Goal: Navigation & Orientation: Find specific page/section

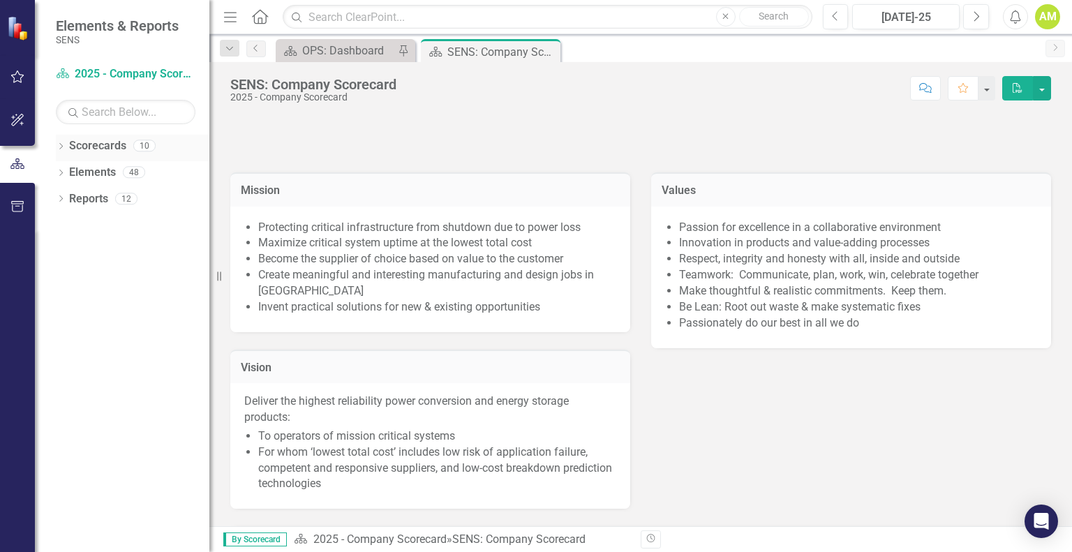
click at [61, 146] on icon "Dropdown" at bounding box center [61, 148] width 10 height 8
click at [68, 171] on icon "Dropdown" at bounding box center [68, 171] width 10 height 8
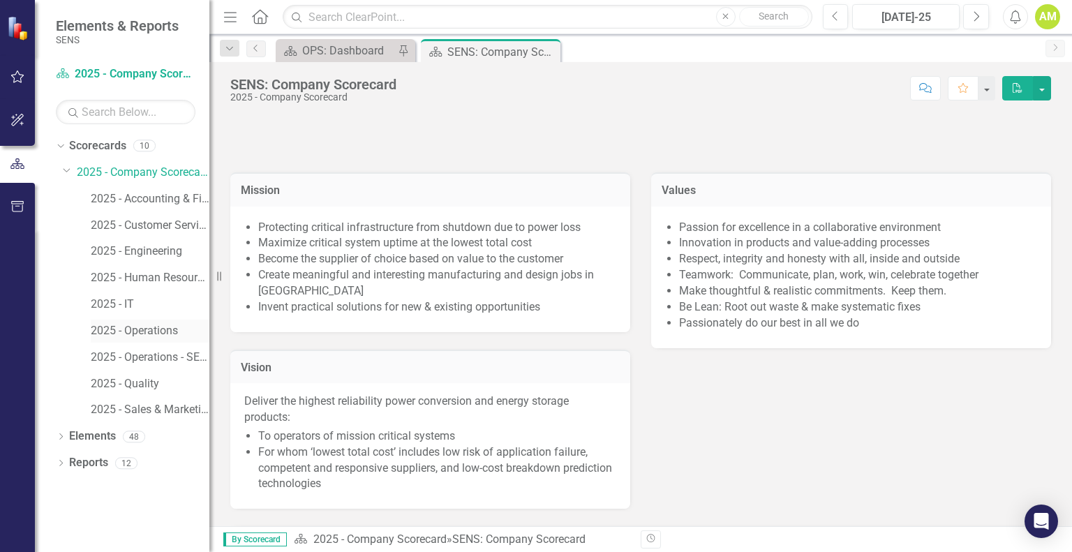
click at [154, 327] on link "2025 - Operations" at bounding box center [150, 331] width 119 height 16
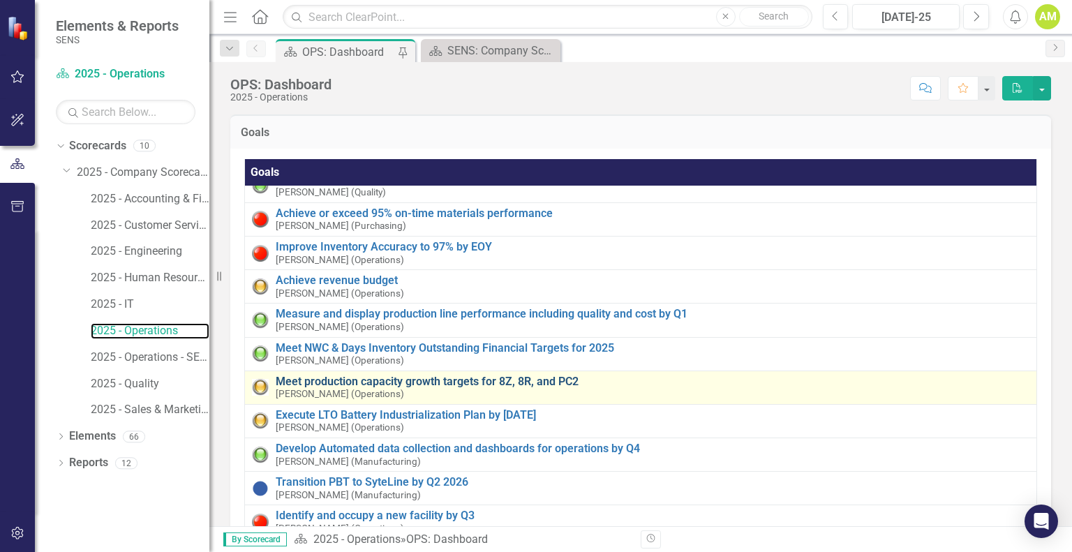
scroll to position [225, 0]
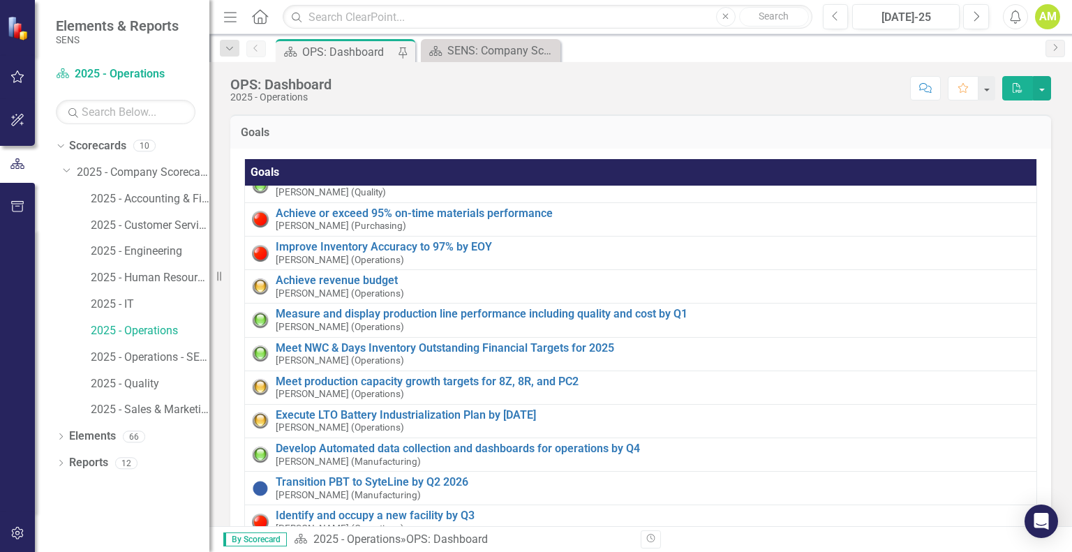
click at [53, 426] on div "Dropdown Scorecards 10 Dropdown 2025 - Company Scorecard 2025 - Accounting & Fi…" at bounding box center [122, 343] width 174 height 417
click at [61, 435] on icon "Dropdown" at bounding box center [61, 438] width 10 height 8
click at [114, 458] on link "Goal Goals" at bounding box center [99, 463] width 47 height 16
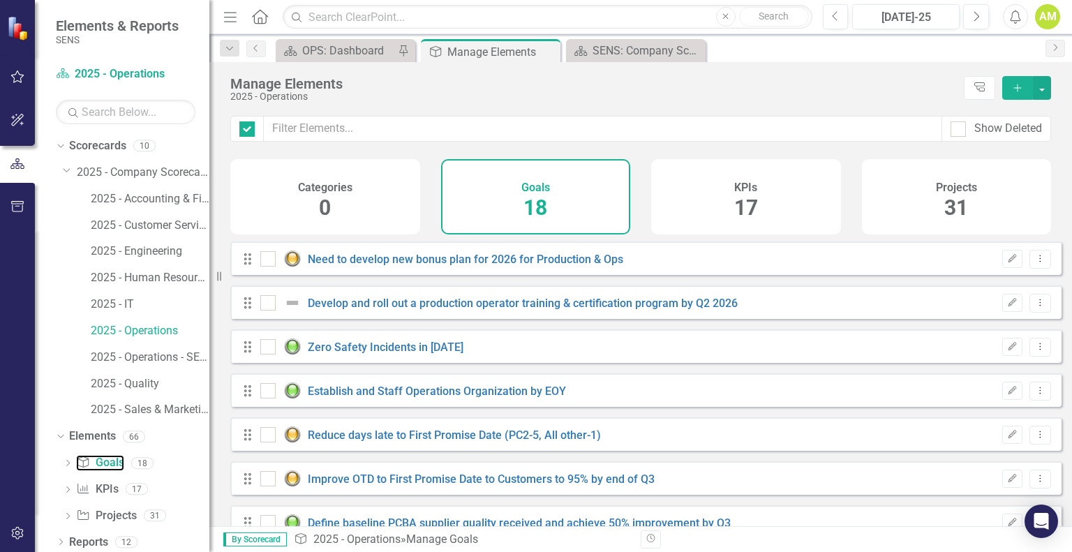
checkbox input "false"
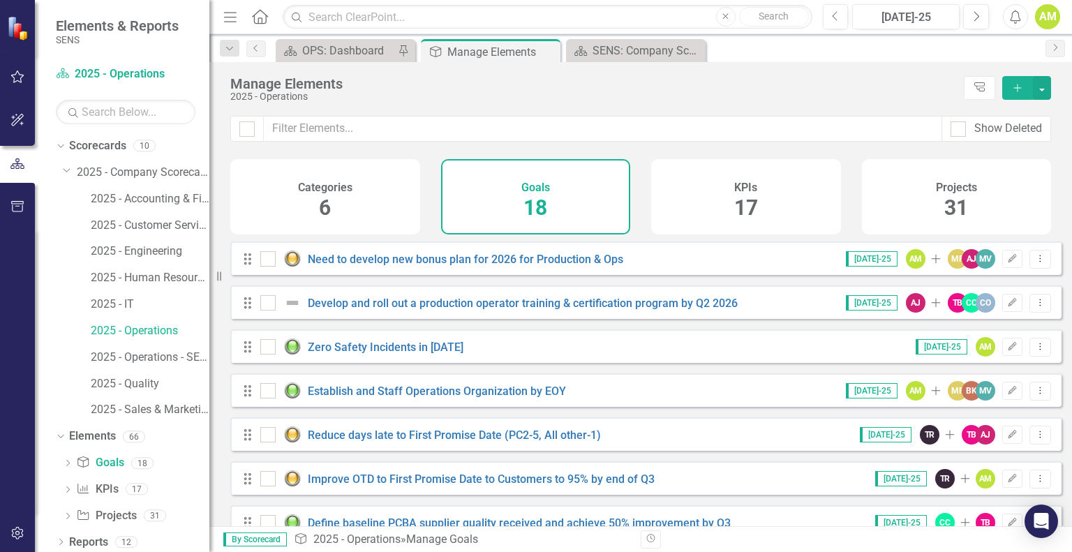
click at [362, 203] on div "Categories 6" at bounding box center [325, 196] width 190 height 75
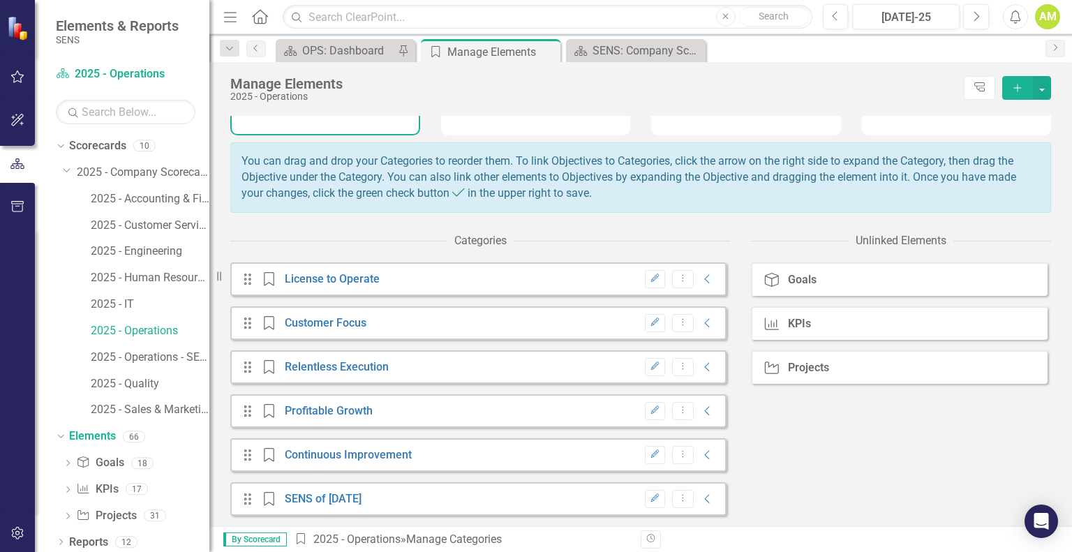
scroll to position [107, 0]
click at [689, 286] on div "Edit Dropdown Menu Collapse" at bounding box center [676, 279] width 77 height 19
click at [701, 279] on icon "Collapse" at bounding box center [708, 279] width 14 height 11
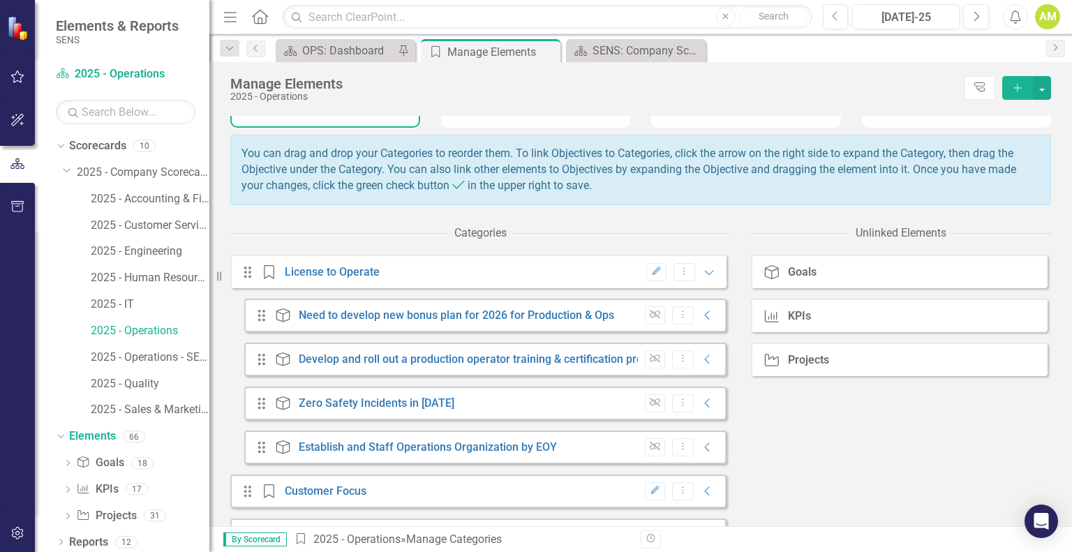
scroll to position [283, 0]
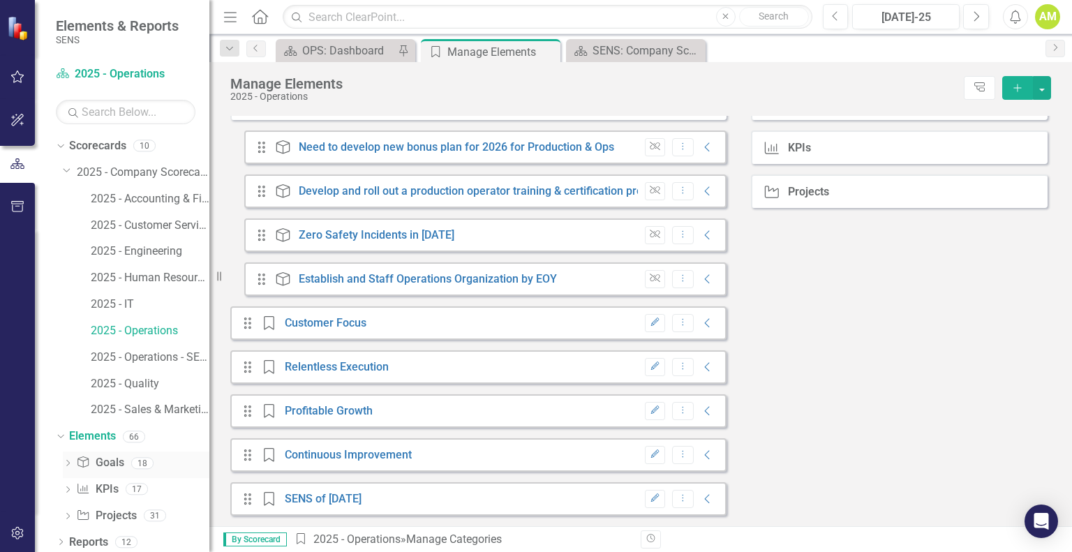
click at [115, 462] on link "Goal Goals" at bounding box center [99, 463] width 47 height 16
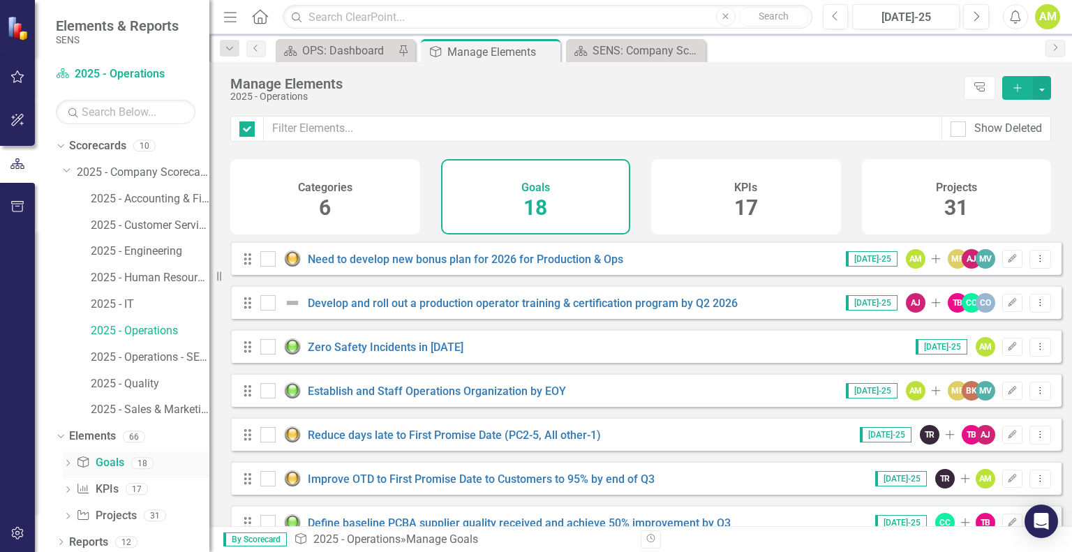
checkbox input "false"
click at [346, 50] on div "OPS: Dashboard" at bounding box center [348, 50] width 92 height 17
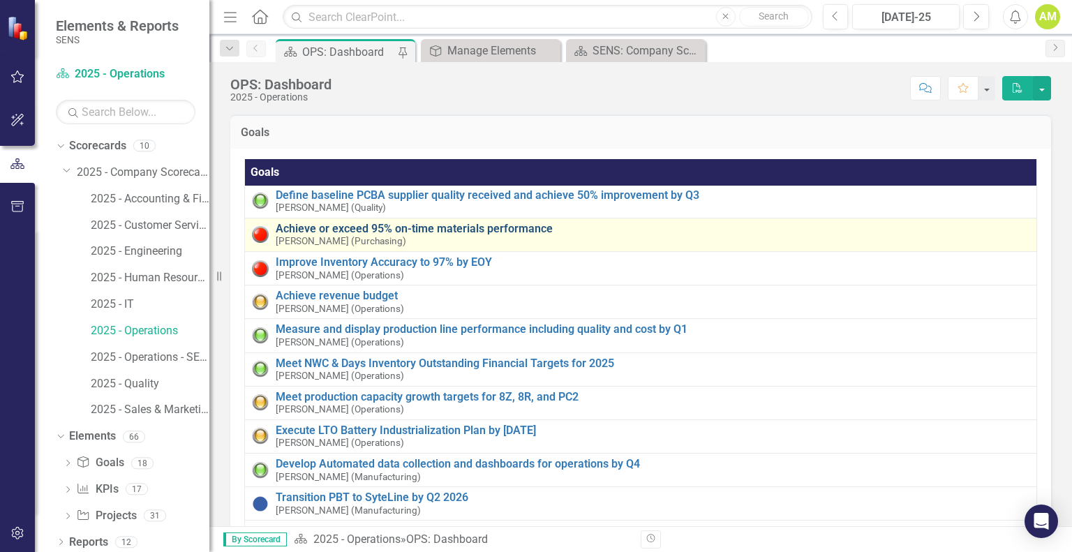
scroll to position [226, 0]
